Goal: Find contact information: Find contact information

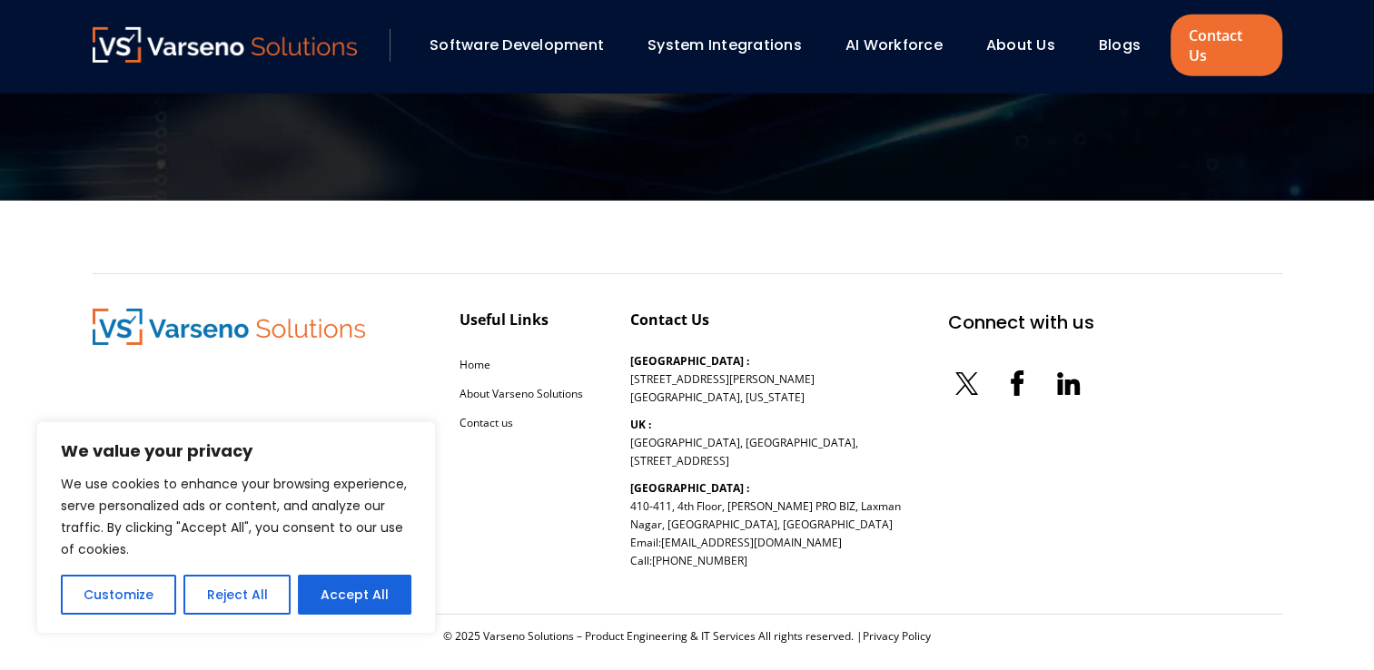
scroll to position [5937, 0]
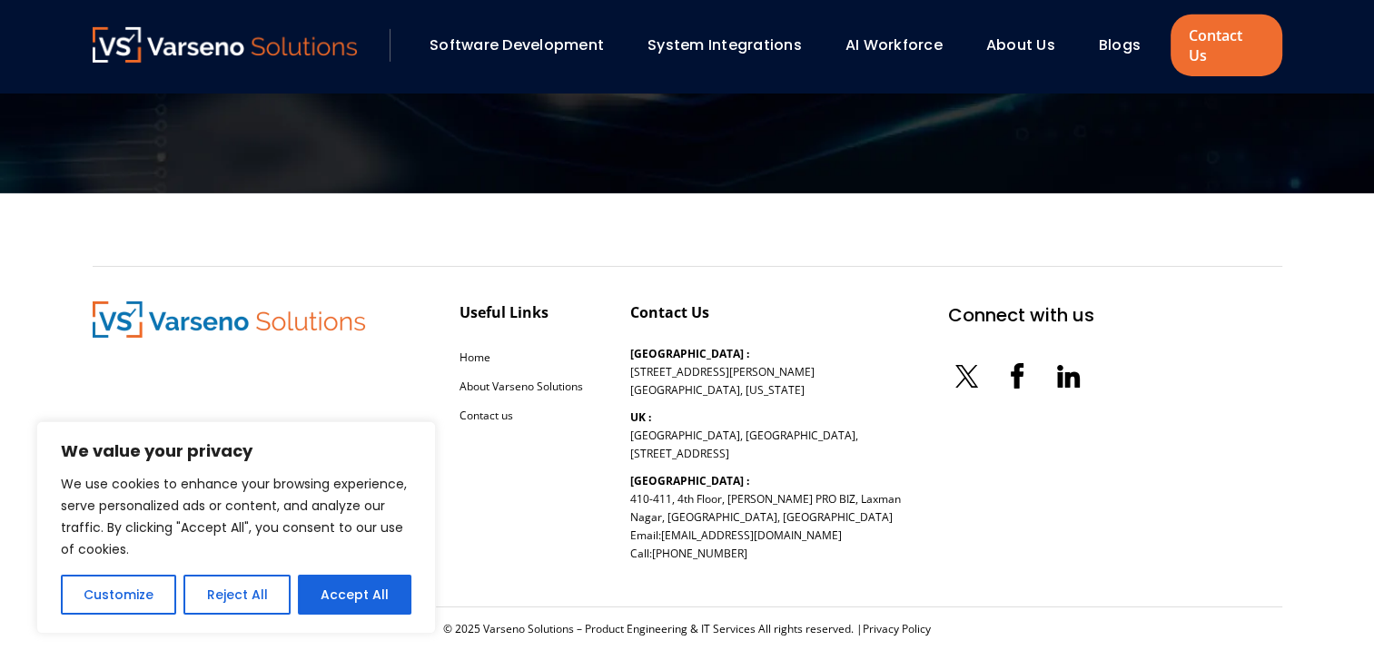
click at [1027, 38] on link "About Us" at bounding box center [1020, 45] width 69 height 21
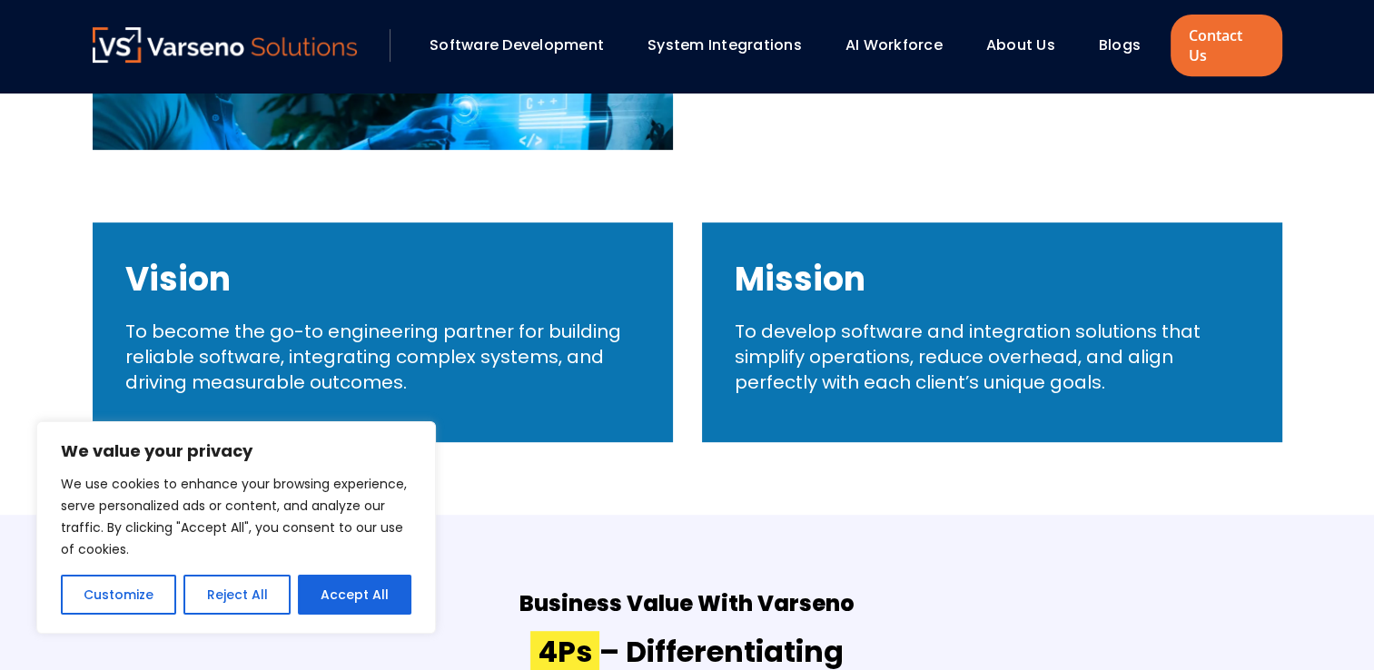
scroll to position [817, 0]
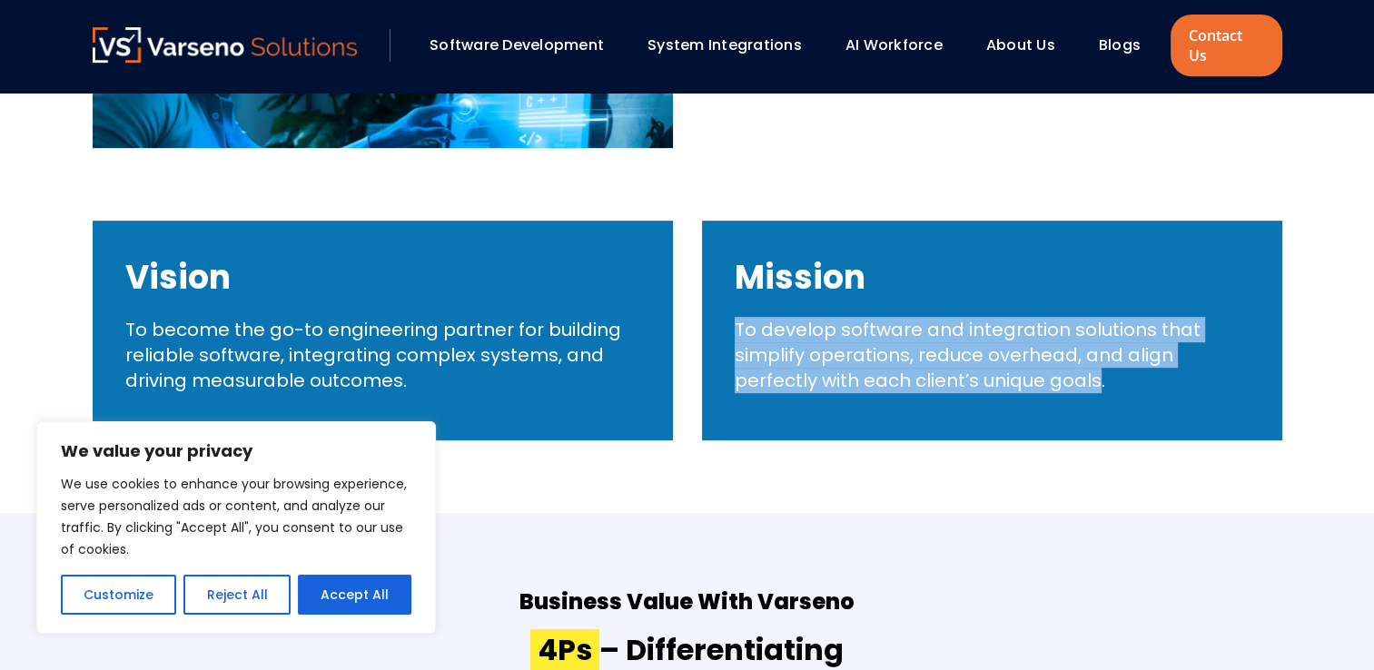
drag, startPoint x: 736, startPoint y: 305, endPoint x: 1098, endPoint y: 358, distance: 365.2
click at [1098, 358] on p "To develop software and integration solutions that simplify operations, reduce …" at bounding box center [992, 355] width 515 height 76
copy p "To develop software and integration solutions that simplify operations, reduce …"
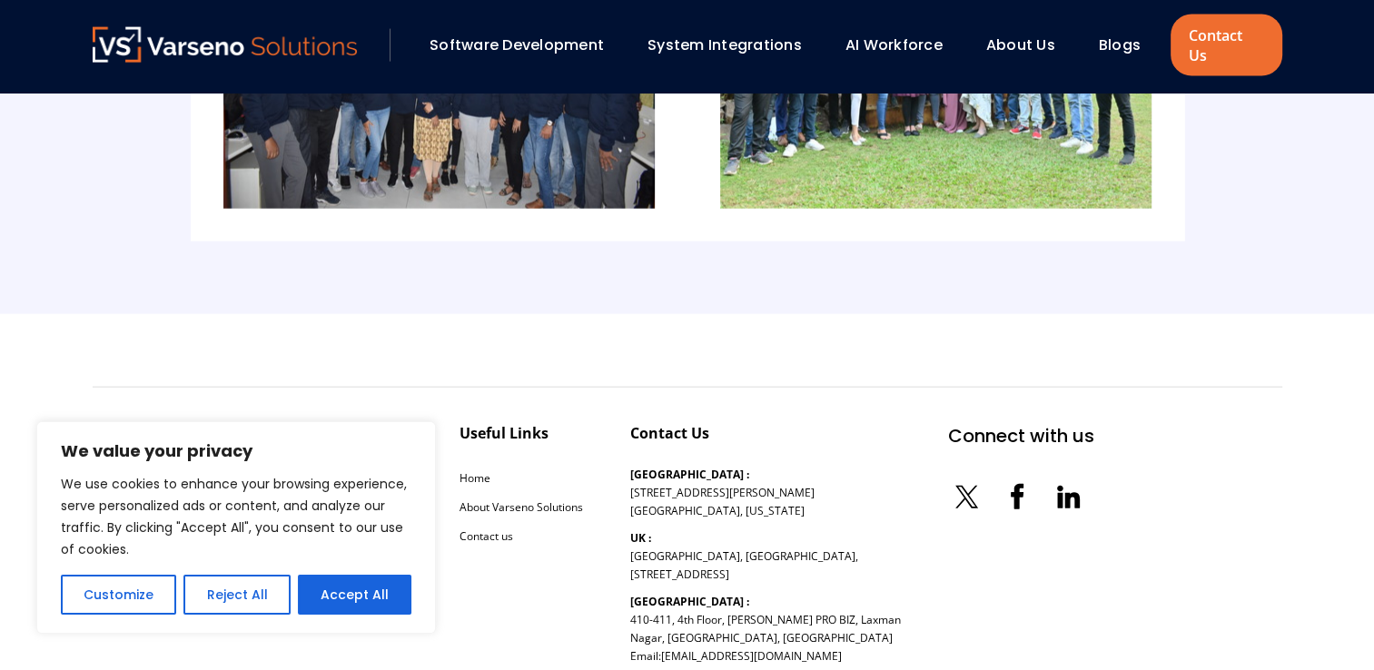
scroll to position [4060, 0]
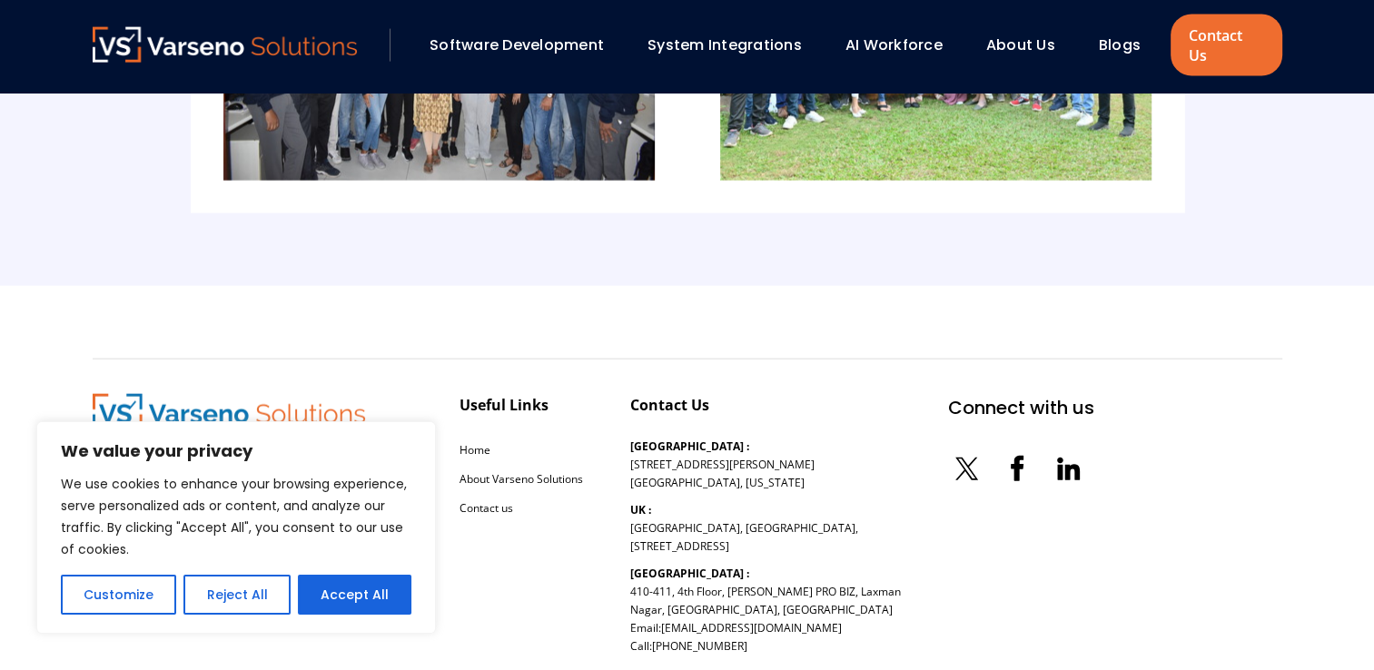
drag, startPoint x: 678, startPoint y: 573, endPoint x: 837, endPoint y: 594, distance: 160.3
click at [837, 594] on p "India : 410-411, 4th Floor, NANDAN PRO BIZ, Laxman Nagar, Baner, Pune, Maharash…" at bounding box center [765, 610] width 271 height 91
copy p "4th Floor, NANDAN PRO BIZ, Laxman Nagar, Baner, Pune, Maharashtra 411045"
drag, startPoint x: 695, startPoint y: 614, endPoint x: 596, endPoint y: 617, distance: 99.0
click at [596, 617] on div "Useful Links Home About Varseno Solutions Contact us Contact Us USA : 254 Chapm…" at bounding box center [593, 529] width 1001 height 271
